Goal: Task Accomplishment & Management: Complete application form

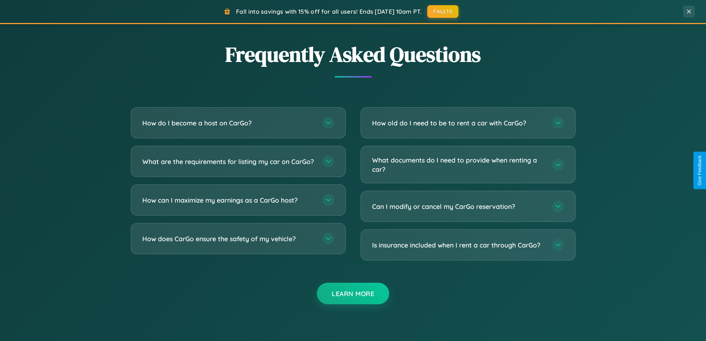
scroll to position [1427, 0]
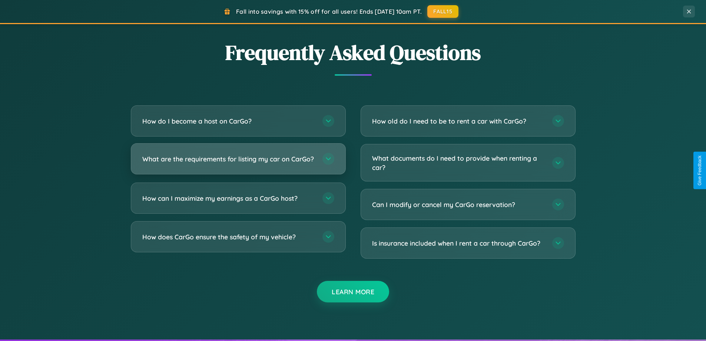
click at [238, 162] on h3 "What are the requirements for listing my car on CarGo?" at bounding box center [228, 158] width 173 height 9
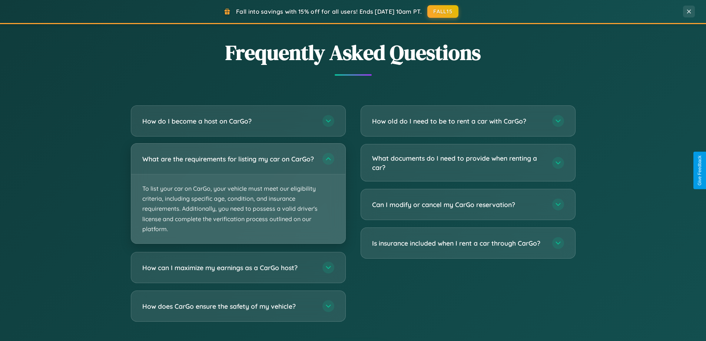
click at [238, 197] on p "To list your car on CarGo, your vehicle must meet our eligibility criteria, inc…" at bounding box center [238, 208] width 214 height 69
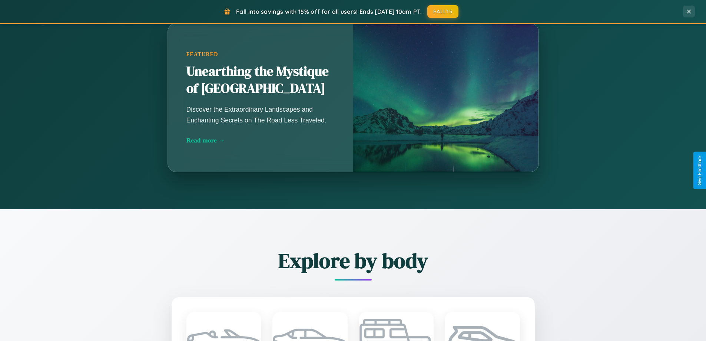
scroll to position [320, 0]
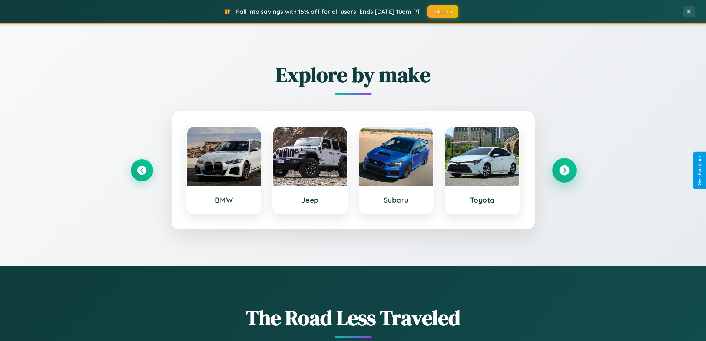
click at [564, 170] on icon at bounding box center [565, 170] width 10 height 10
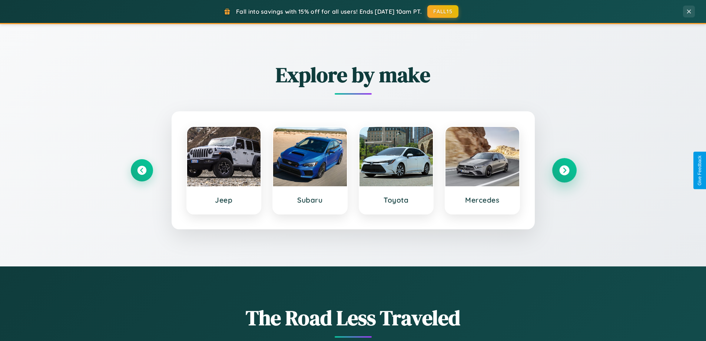
click at [564, 170] on icon at bounding box center [565, 170] width 10 height 10
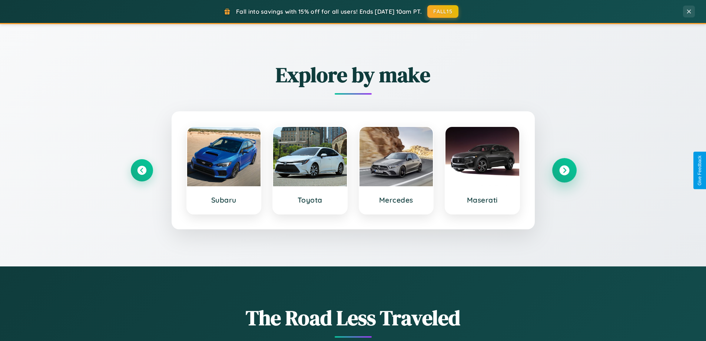
click at [564, 170] on icon at bounding box center [565, 170] width 10 height 10
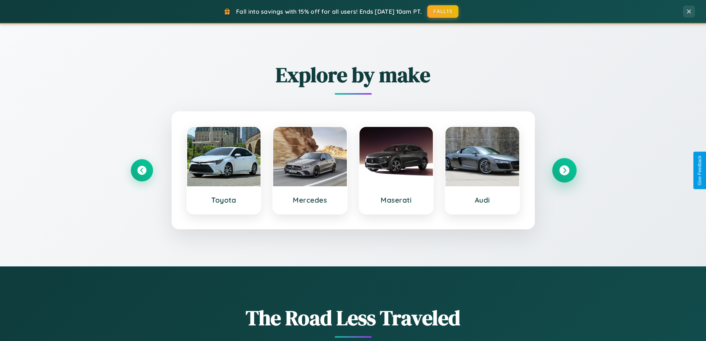
click at [564, 170] on icon at bounding box center [565, 170] width 10 height 10
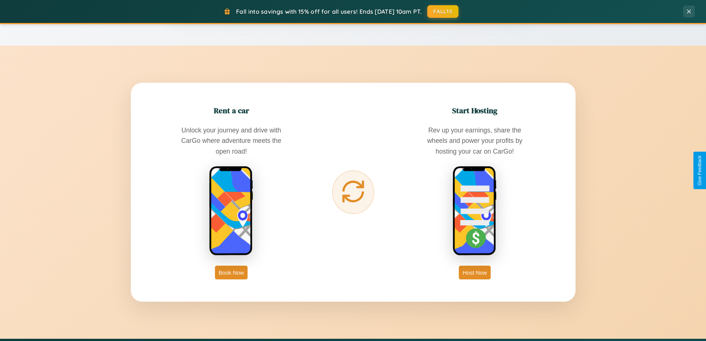
scroll to position [1191, 0]
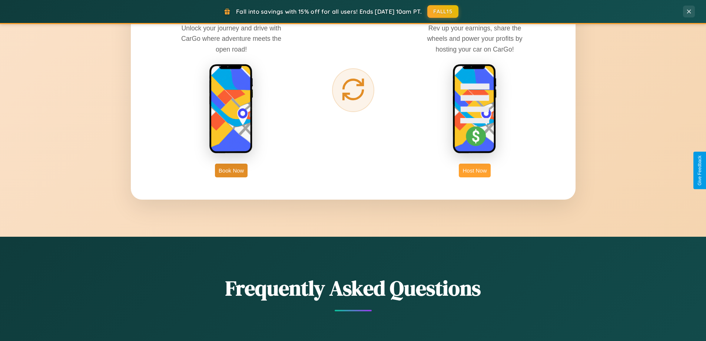
click at [475, 170] on button "Host Now" at bounding box center [475, 171] width 32 height 14
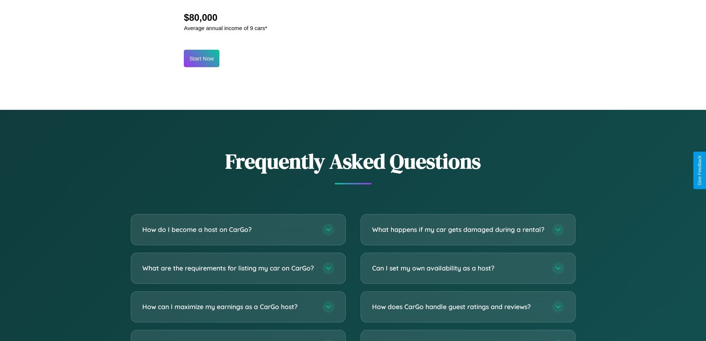
scroll to position [1002, 0]
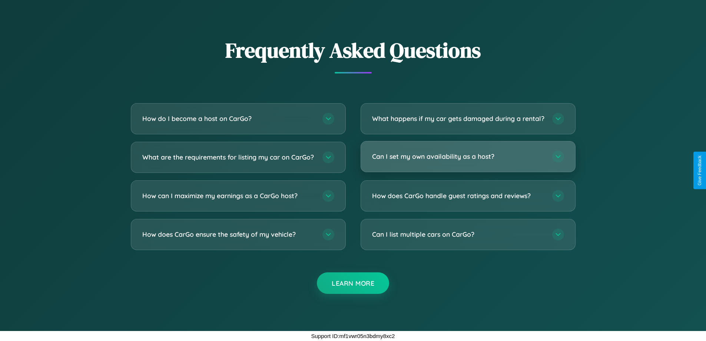
click at [468, 156] on h3 "Can I set my own availability as a host?" at bounding box center [458, 156] width 173 height 9
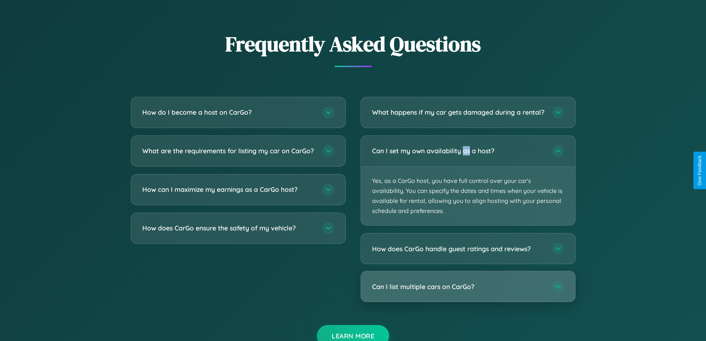
click at [468, 291] on h3 "Can I list multiple cars on CarGo?" at bounding box center [458, 286] width 173 height 9
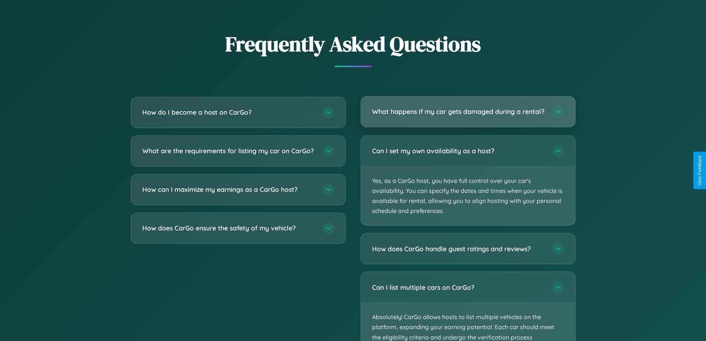
click at [468, 115] on h3 "What happens if my car gets damaged during a rental?" at bounding box center [458, 111] width 173 height 9
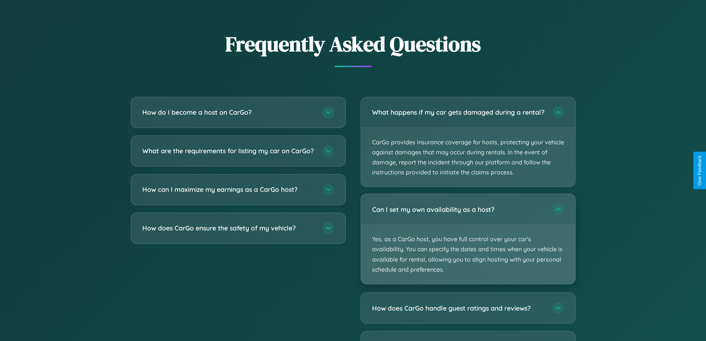
click at [468, 246] on p "Yes, as a CarGo host, you have full control over your car's availability. You c…" at bounding box center [468, 254] width 214 height 59
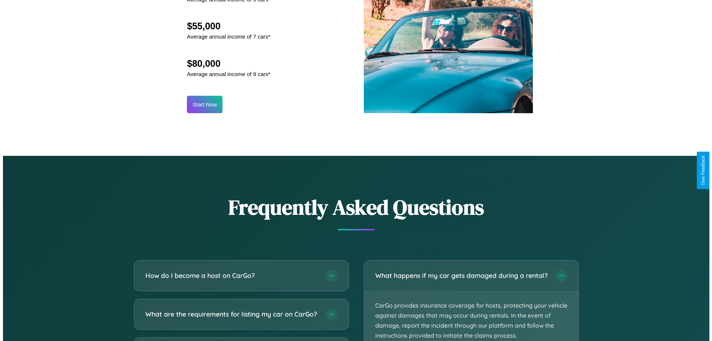
scroll to position [773, 0]
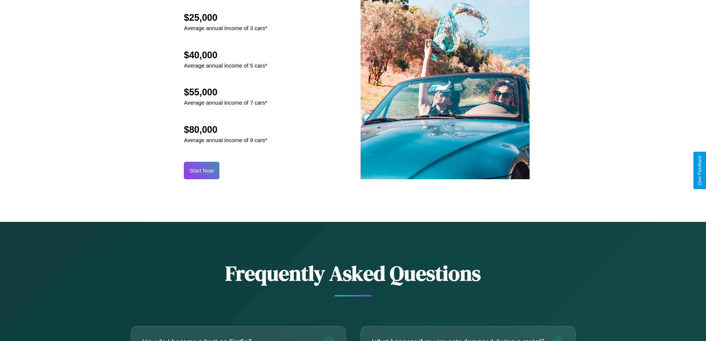
click at [202, 170] on button "Start Now" at bounding box center [202, 170] width 36 height 17
